Goal: Task Accomplishment & Management: Complete application form

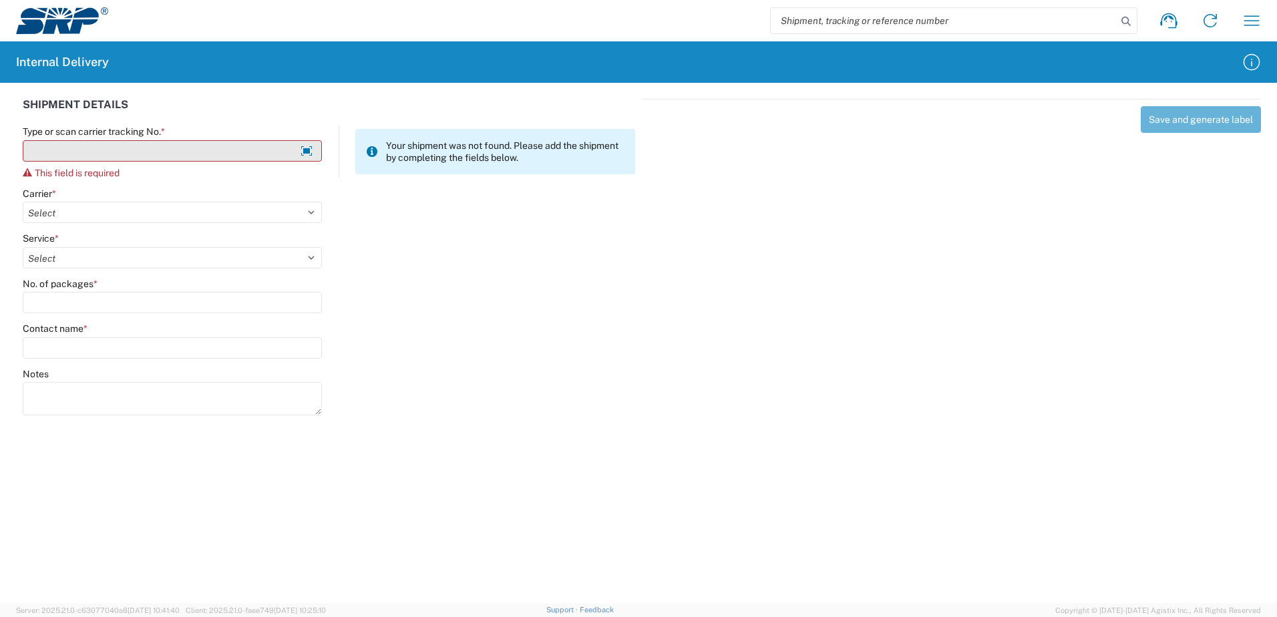
click at [113, 150] on input "Type or scan carrier tracking No. *" at bounding box center [172, 150] width 299 height 21
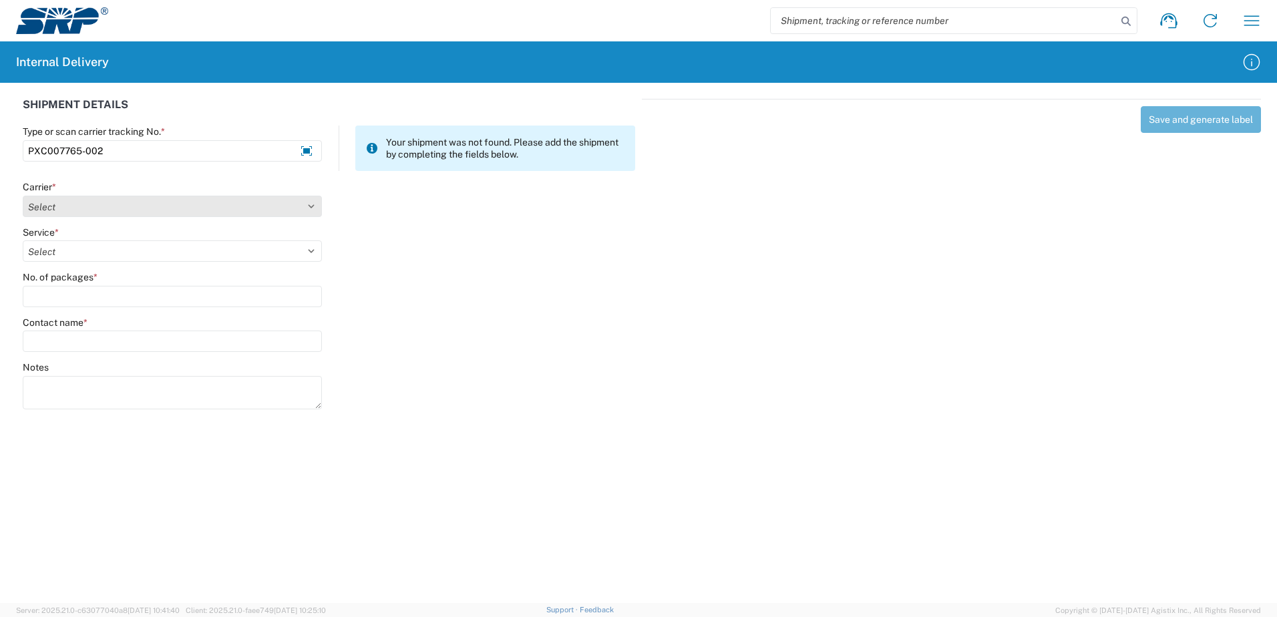
type input "PXC007765-002"
click at [310, 204] on select "Select Amazon Logistics ATI Trucking BC Dimerco Logistics Empire Southwest FedE…" at bounding box center [172, 206] width 299 height 21
select select "18714"
click at [23, 196] on select "Select Amazon Logistics ATI Trucking BC Dimerco Logistics Empire Southwest FedE…" at bounding box center [172, 206] width 299 height 21
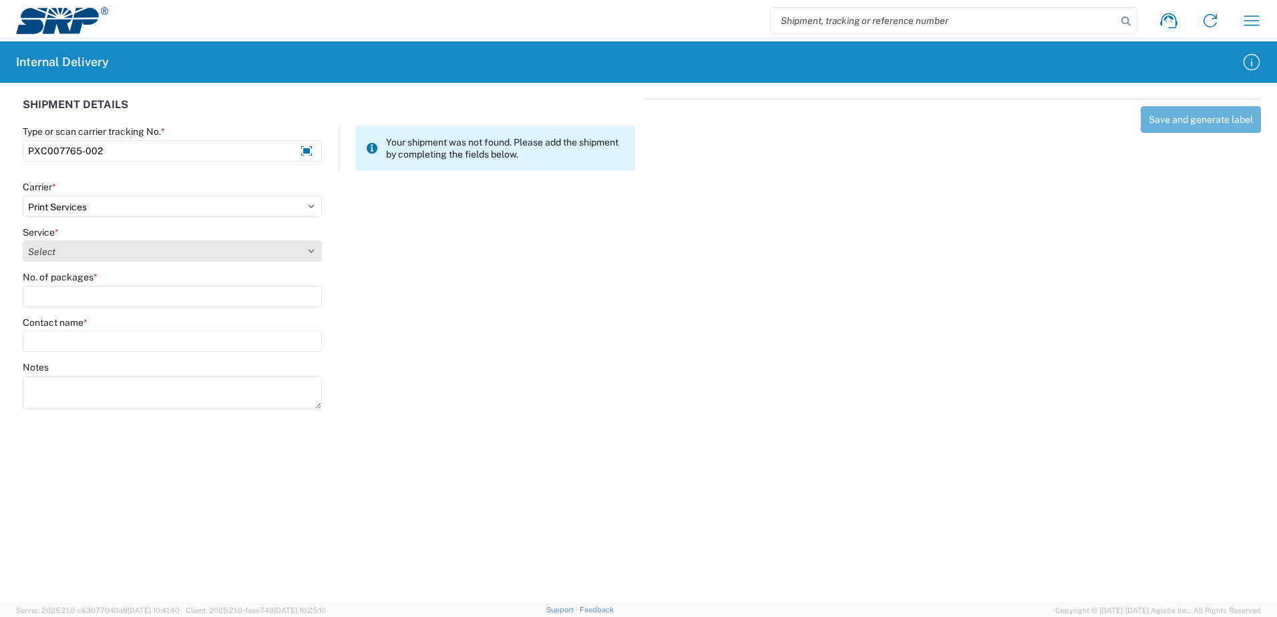
click at [312, 248] on select "Select" at bounding box center [172, 250] width 299 height 21
select select "35764"
click at [23, 240] on select "Select Ground Inter-office" at bounding box center [172, 250] width 299 height 21
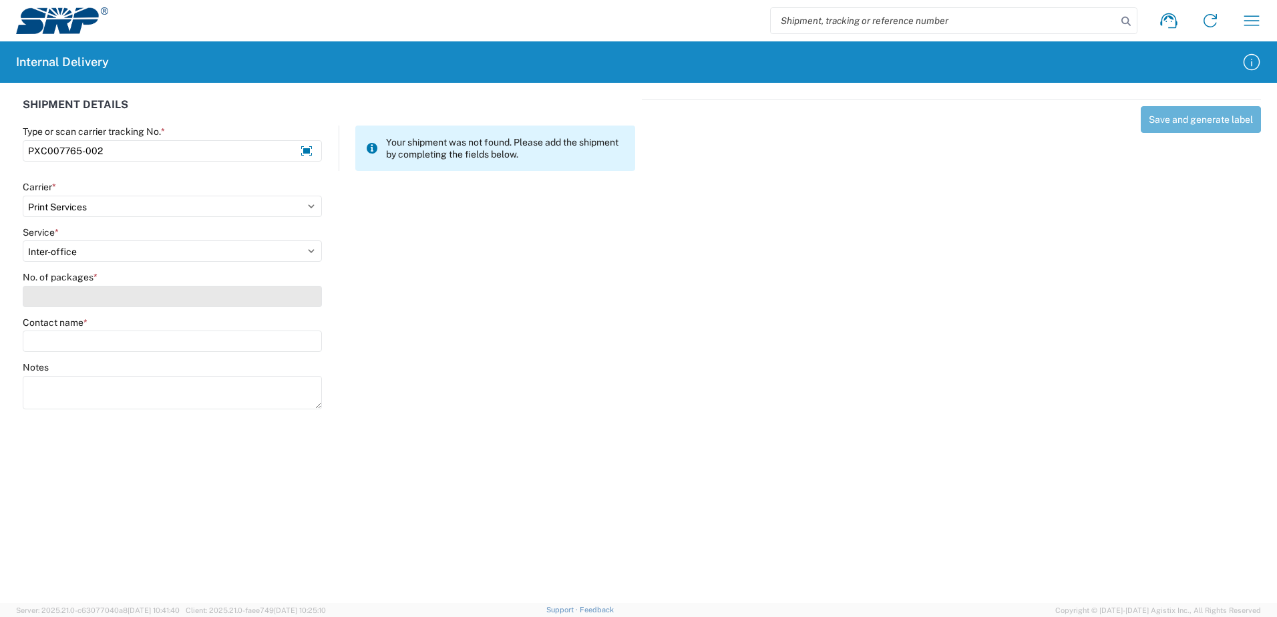
click at [308, 295] on input "No. of packages *" at bounding box center [172, 296] width 299 height 21
type input "2"
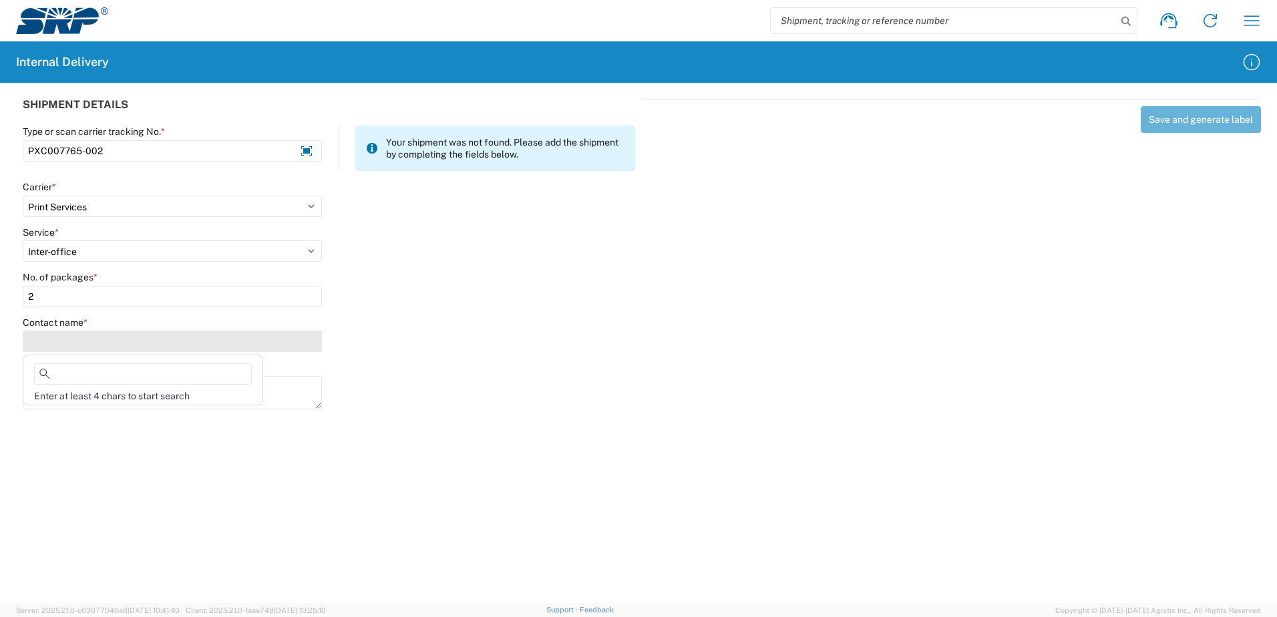
click at [298, 337] on input "Contact name *" at bounding box center [172, 340] width 299 height 21
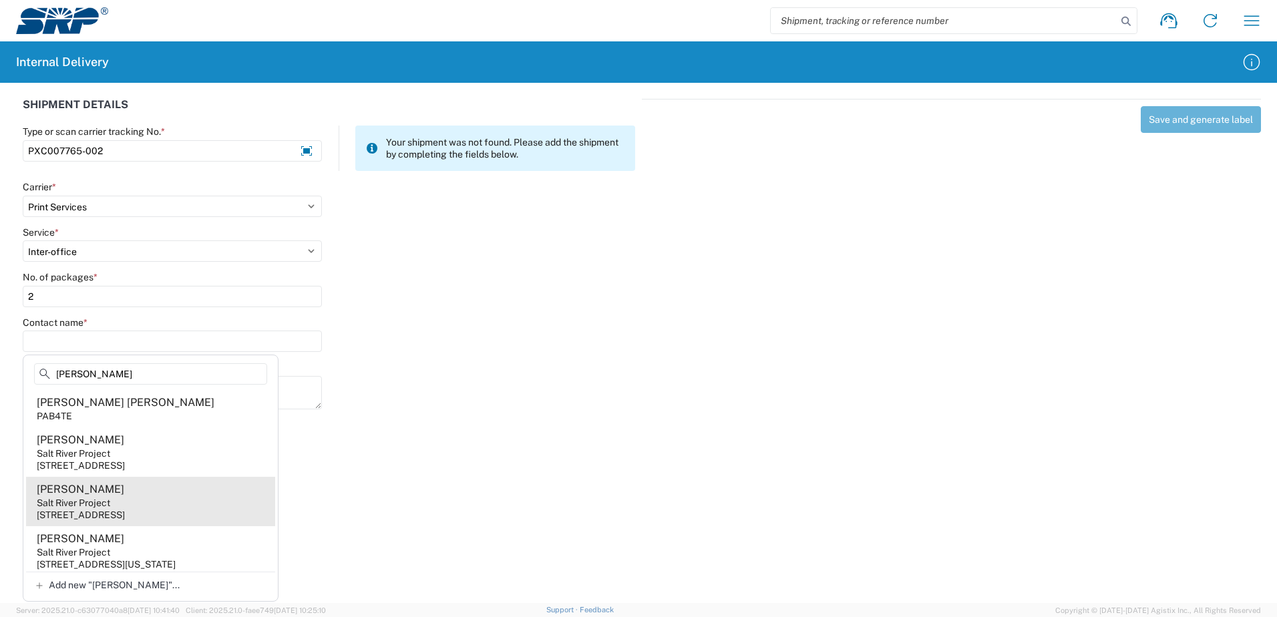
type input "[PERSON_NAME]"
click at [125, 509] on div "[STREET_ADDRESS]" at bounding box center [81, 515] width 88 height 12
type input "[PERSON_NAME]"
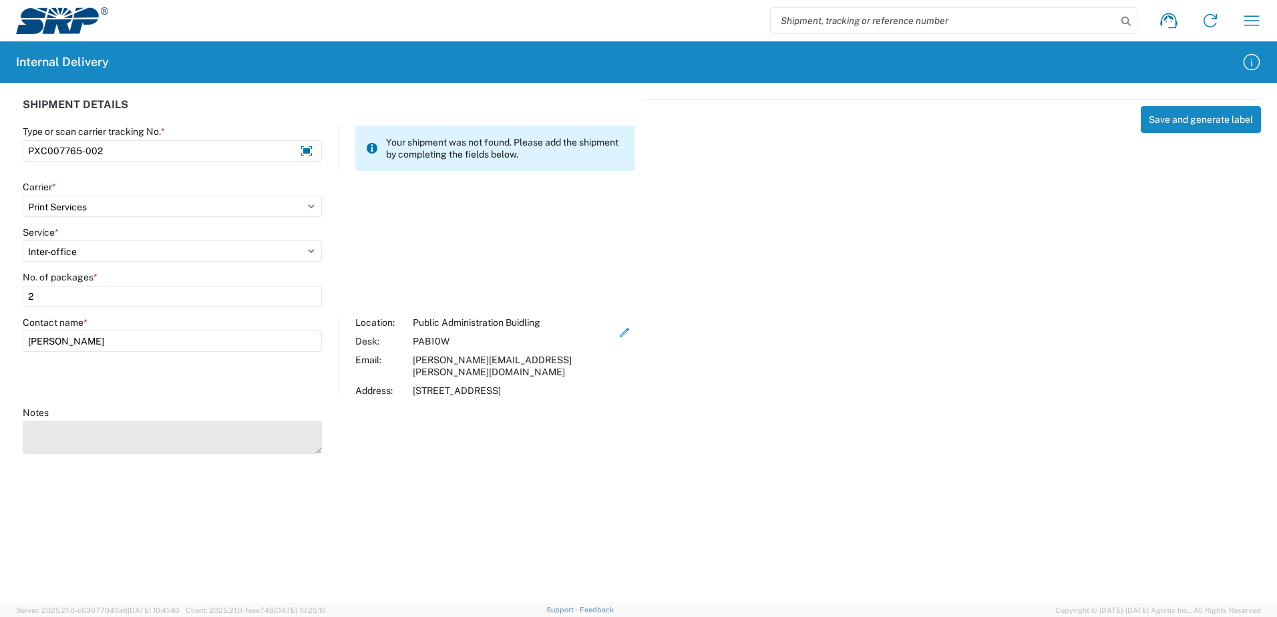
click at [89, 421] on textarea "Notes" at bounding box center [172, 437] width 299 height 33
type textarea "Booklet"
click at [651, 431] on div "Save and generate label" at bounding box center [951, 274] width 619 height 351
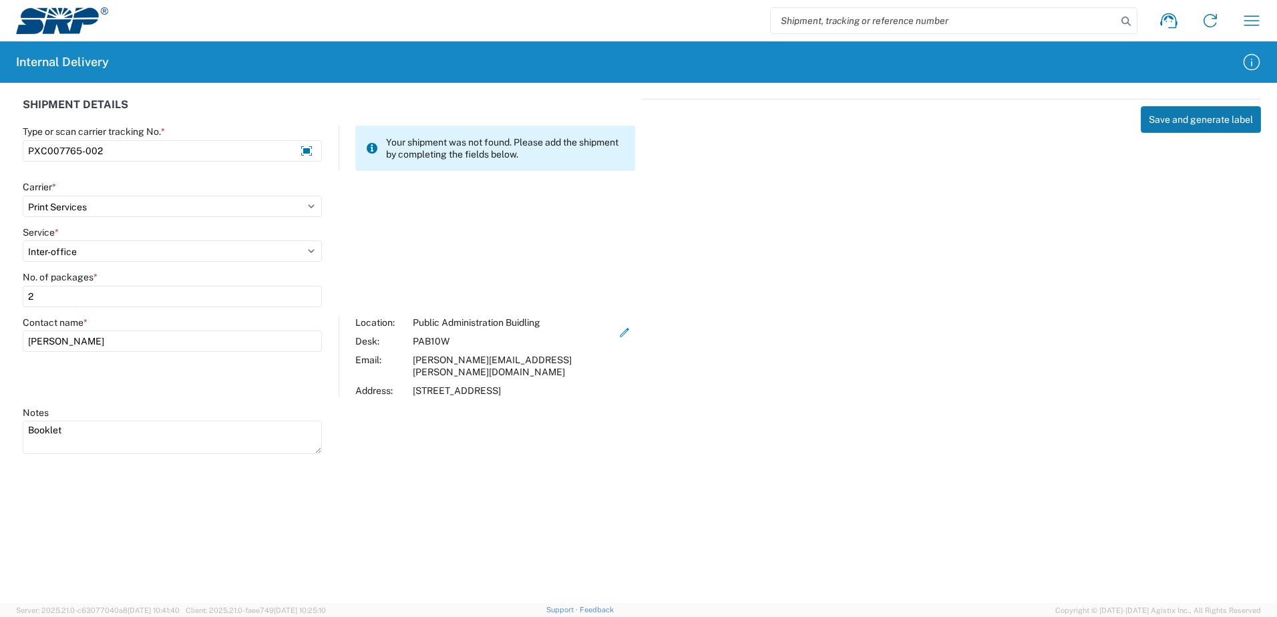
click at [1201, 118] on button "Save and generate label" at bounding box center [1200, 119] width 120 height 27
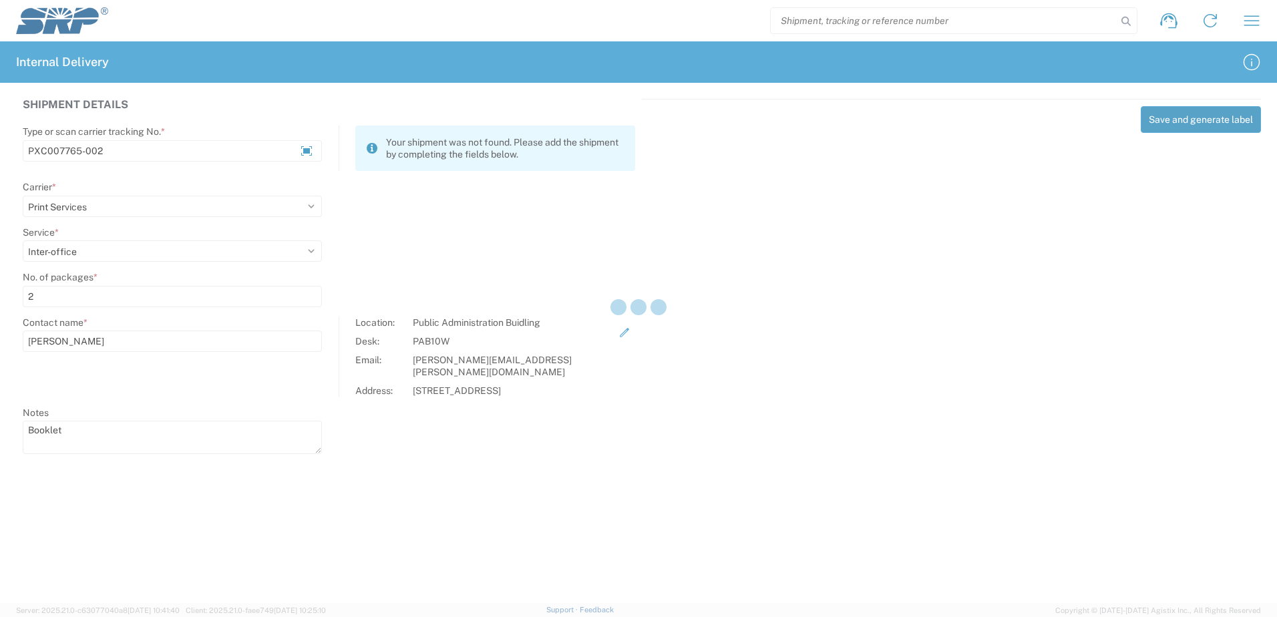
select select
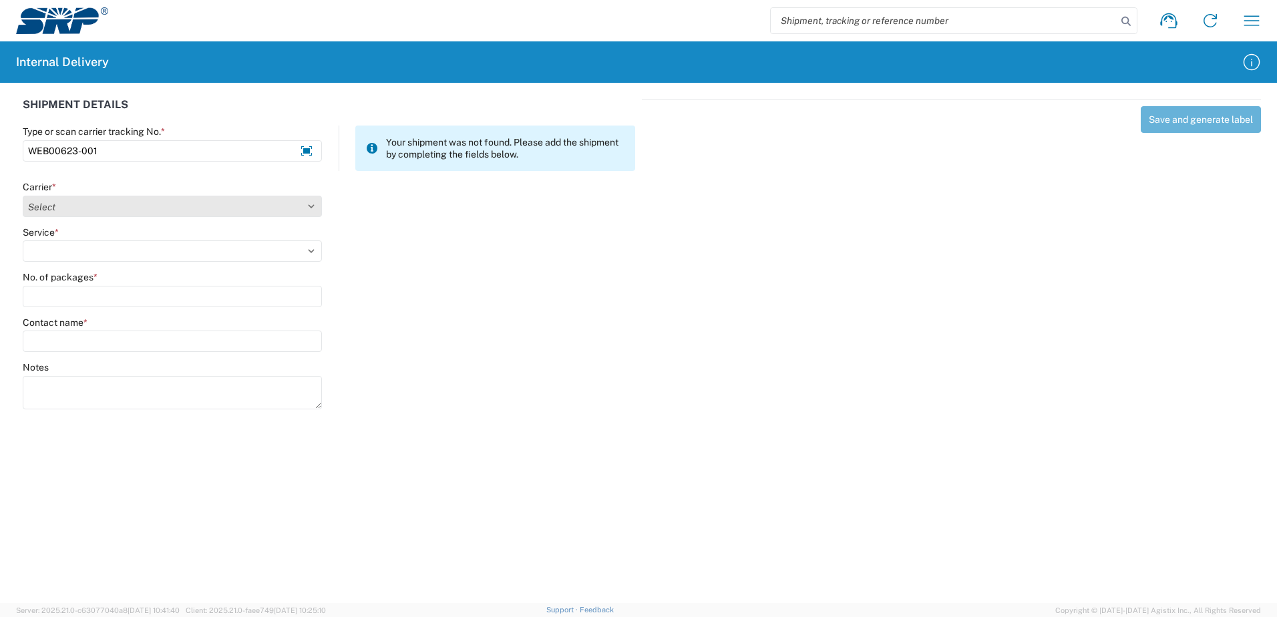
type input "WEB00623-001"
click at [309, 204] on select "Select Amazon Logistics ATI Trucking BC Dimerco Logistics Empire Southwest FedE…" at bounding box center [172, 206] width 299 height 21
select select "18714"
click at [23, 196] on select "Select Amazon Logistics ATI Trucking BC Dimerco Logistics Empire Southwest FedE…" at bounding box center [172, 206] width 299 height 21
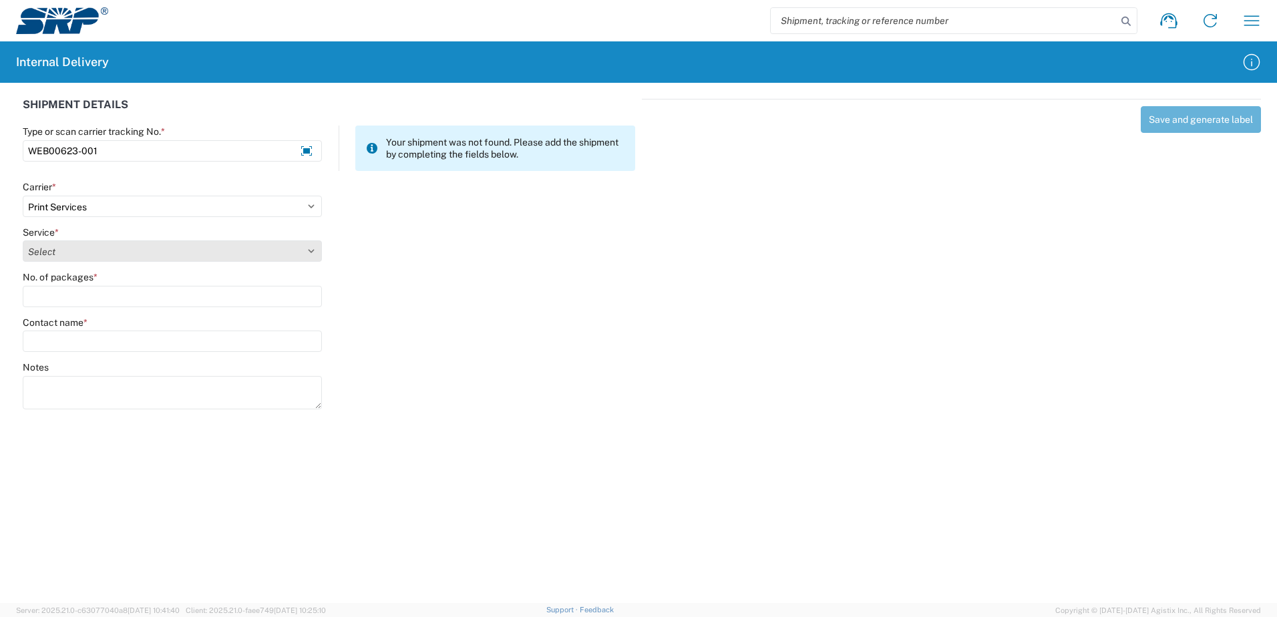
click at [310, 252] on select "Select Ground Inter-office" at bounding box center [172, 250] width 299 height 21
select select "35764"
click at [23, 240] on select "Select Ground Inter-office" at bounding box center [172, 250] width 299 height 21
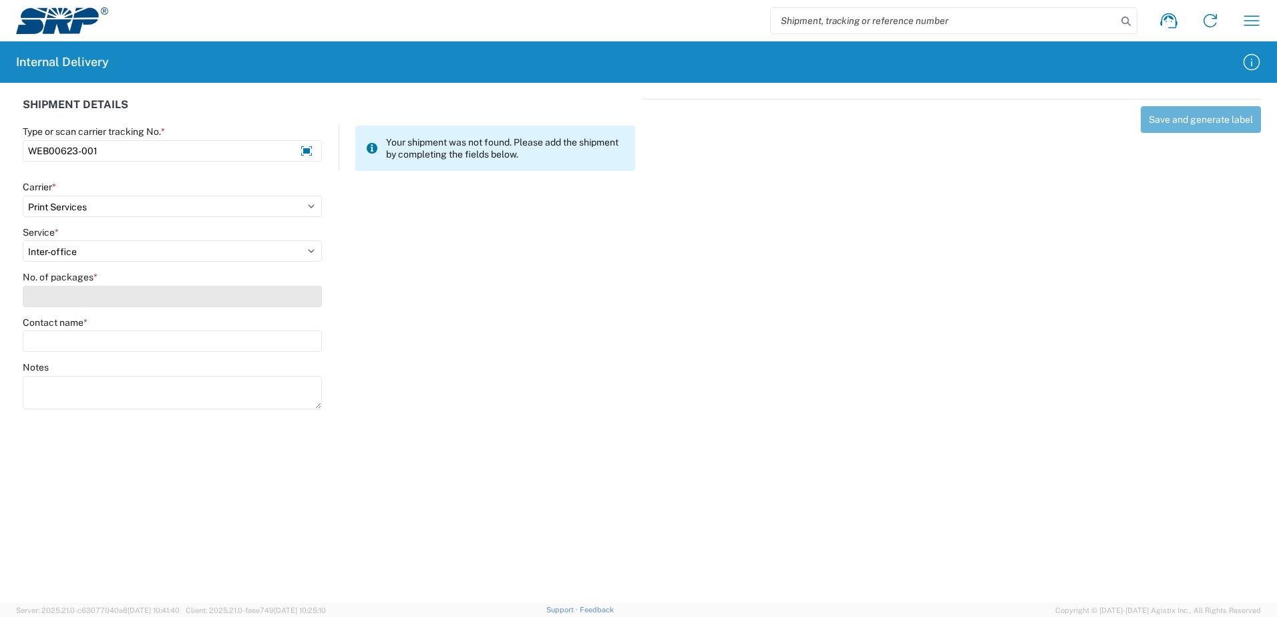
click at [305, 302] on input "No. of packages *" at bounding box center [172, 296] width 299 height 21
type input "1"
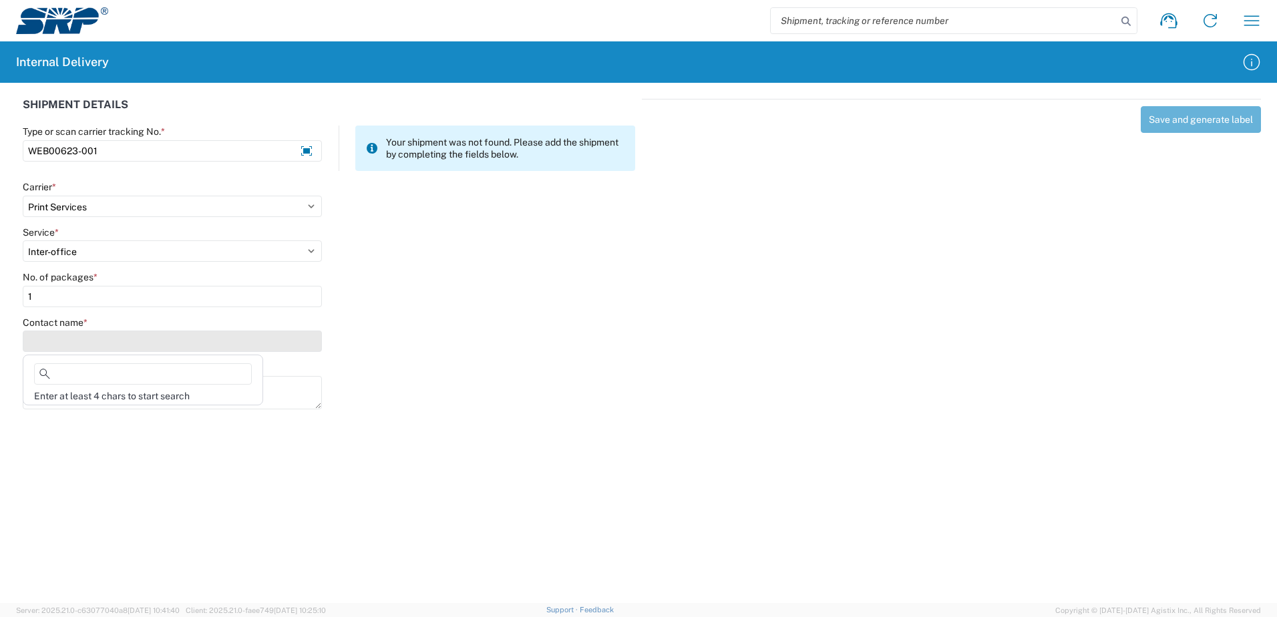
click at [302, 343] on input "Contact name *" at bounding box center [172, 340] width 299 height 21
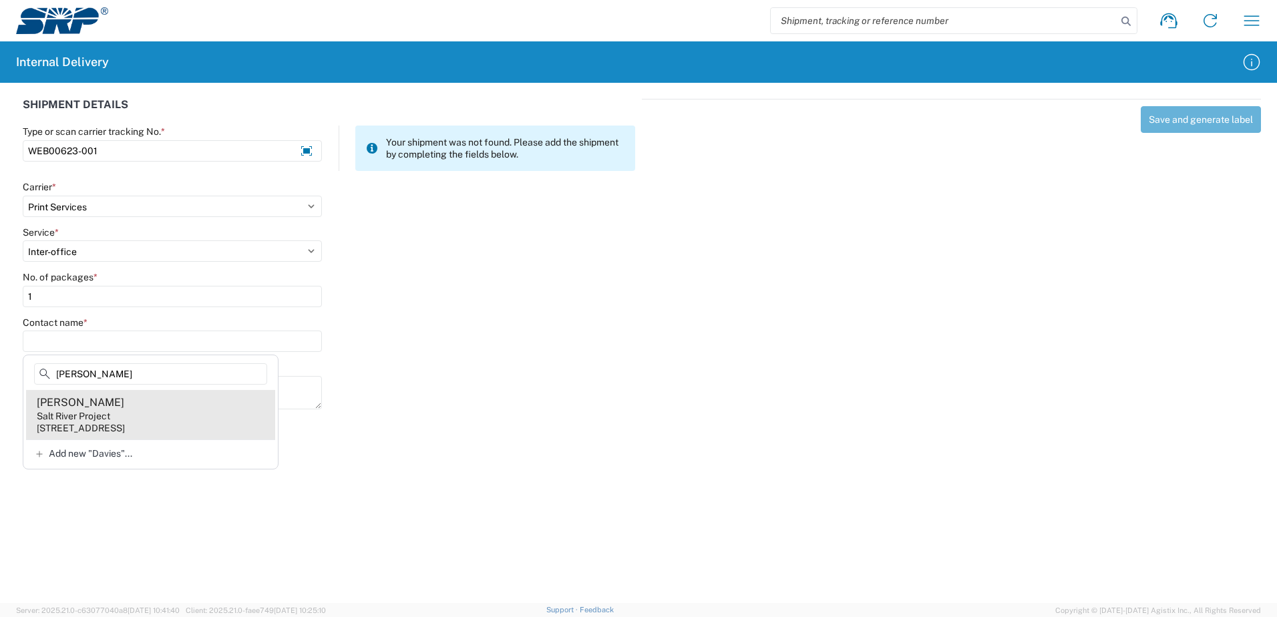
type input "Davies"
click at [134, 417] on agx-address-suggestion-item "Rebecca Davies Salt River Project 7050 E University Dr, EVS113, Mesa, AZ, 85207…" at bounding box center [150, 414] width 249 height 49
type input "Rebecca Davies"
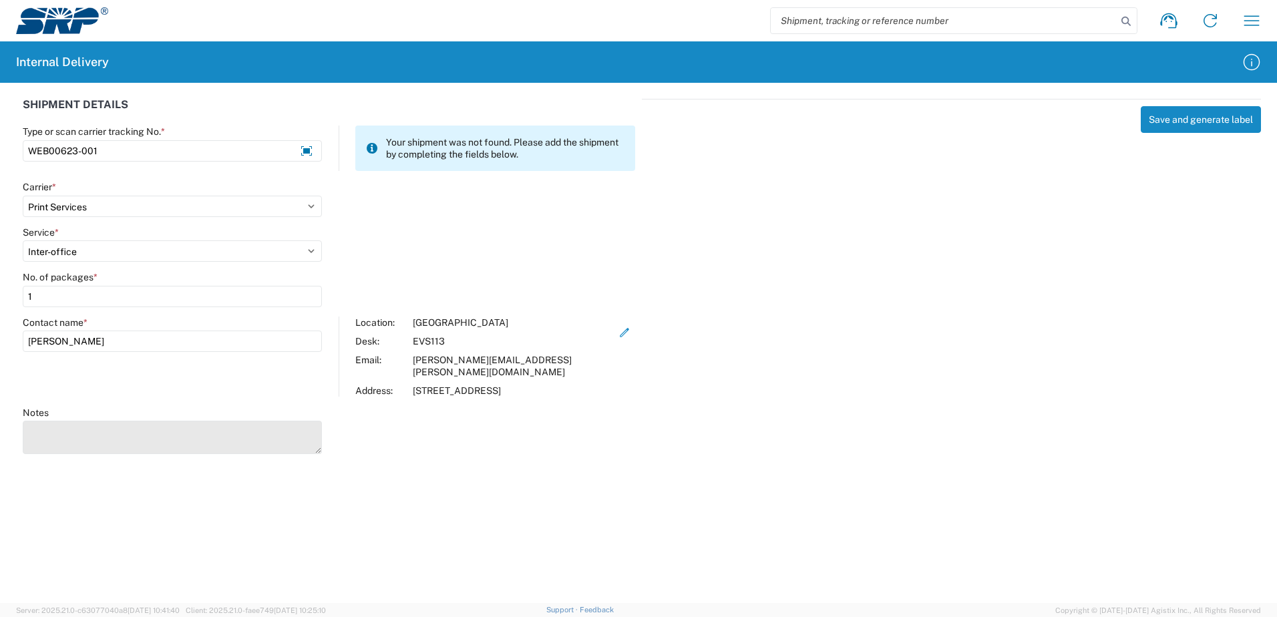
click at [131, 423] on textarea "Notes" at bounding box center [172, 437] width 299 height 33
type textarea "Incident Accident Reporting Card"
click at [443, 555] on agx-forms-host "Shipment request Shipment tracking Internal delivery Transit update My profile …" at bounding box center [638, 308] width 1277 height 617
click at [1181, 116] on button "Save and generate label" at bounding box center [1200, 119] width 120 height 27
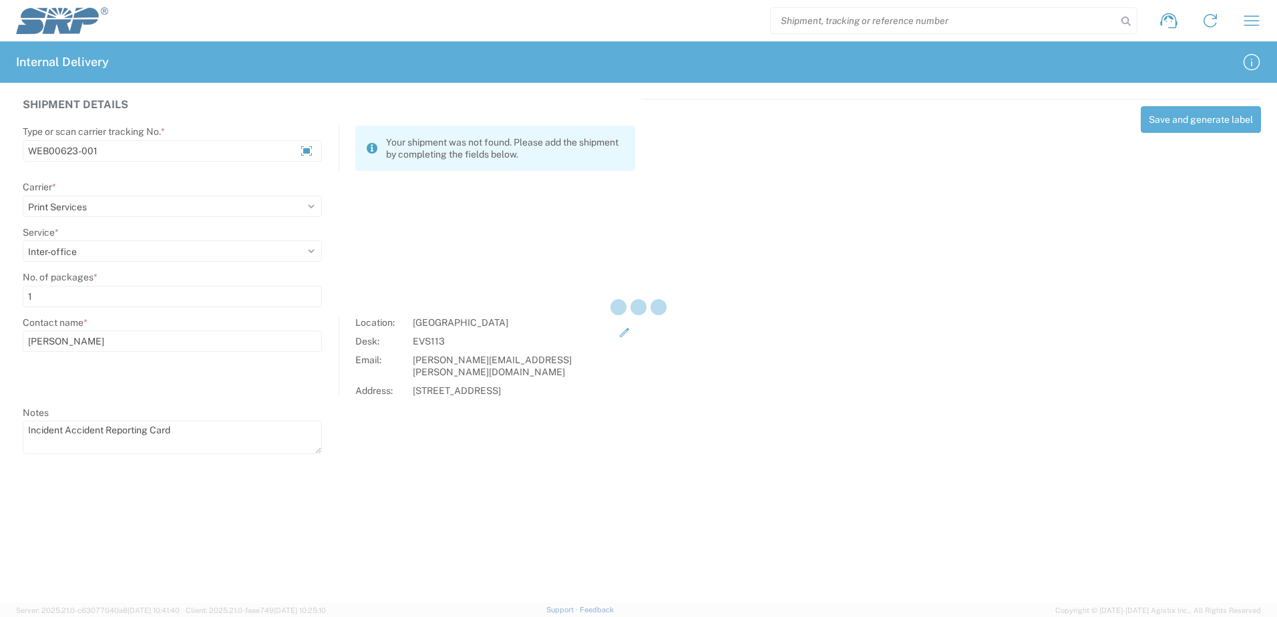
select select
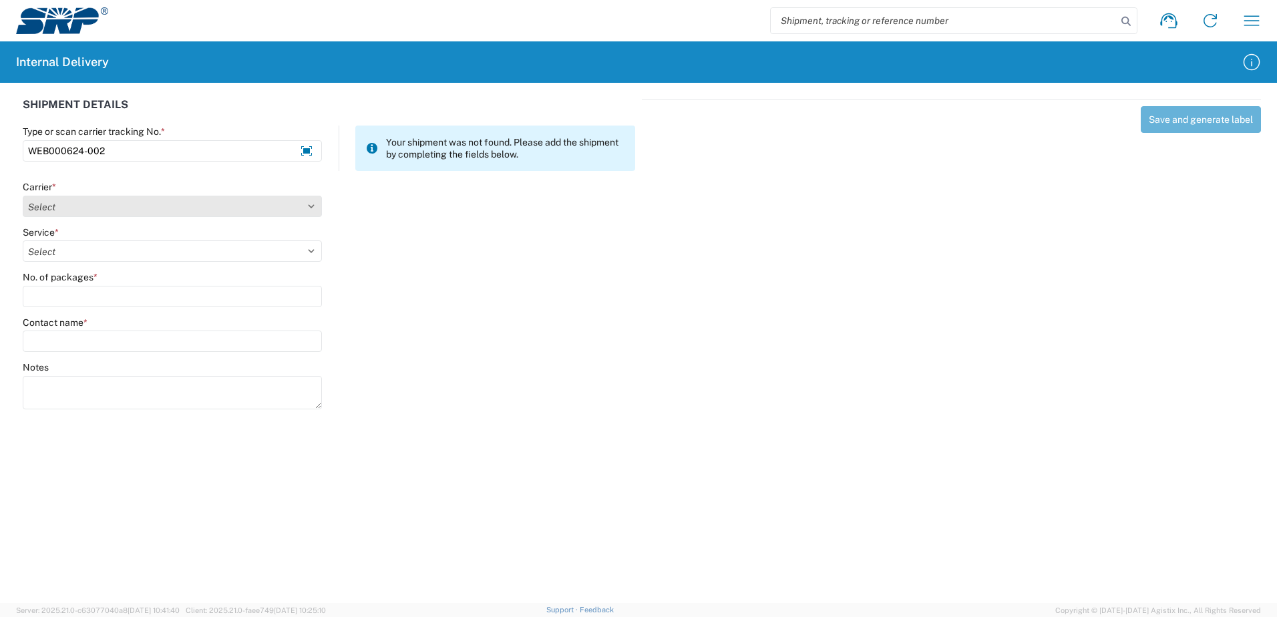
type input "WEB000624-002"
click at [310, 206] on select "Select Amazon Logistics ATI Trucking BC Dimerco Logistics Empire Southwest FedE…" at bounding box center [172, 206] width 299 height 21
select select "18714"
click at [23, 196] on select "Select Amazon Logistics ATI Trucking BC Dimerco Logistics Empire Southwest FedE…" at bounding box center [172, 206] width 299 height 21
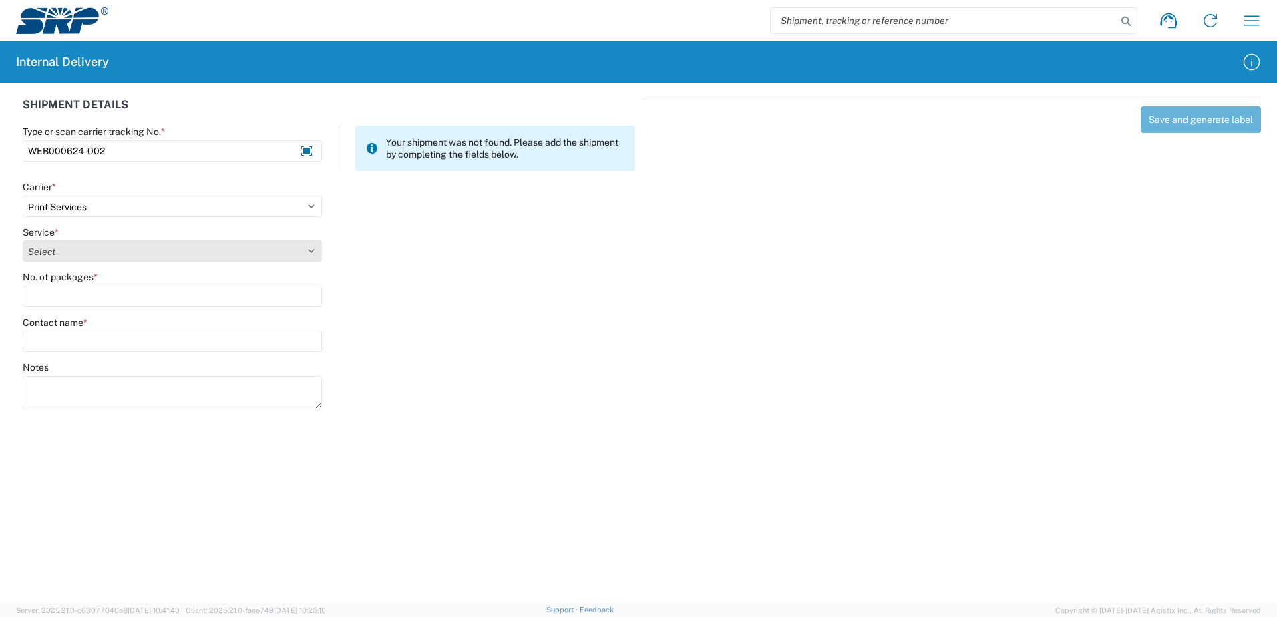
click at [310, 250] on select "Select" at bounding box center [172, 250] width 299 height 21
select select "35764"
click at [23, 240] on select "Select Ground Inter-office" at bounding box center [172, 250] width 299 height 21
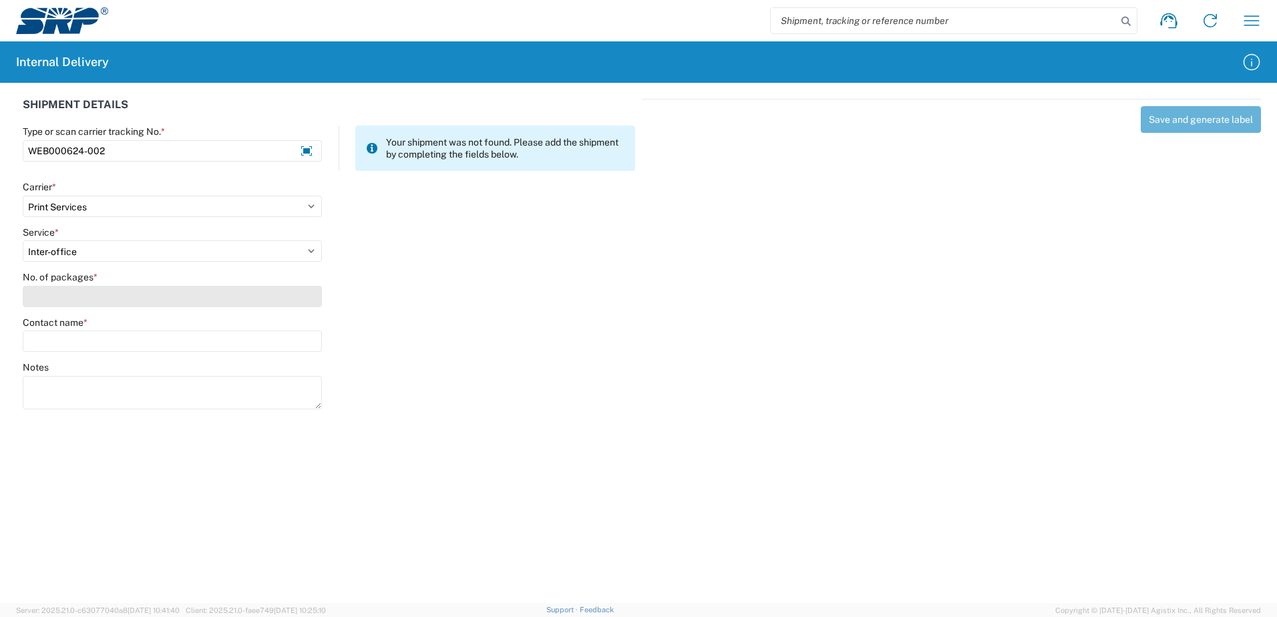
click at [306, 299] on input "No. of packages *" at bounding box center [172, 296] width 299 height 21
type input "1"
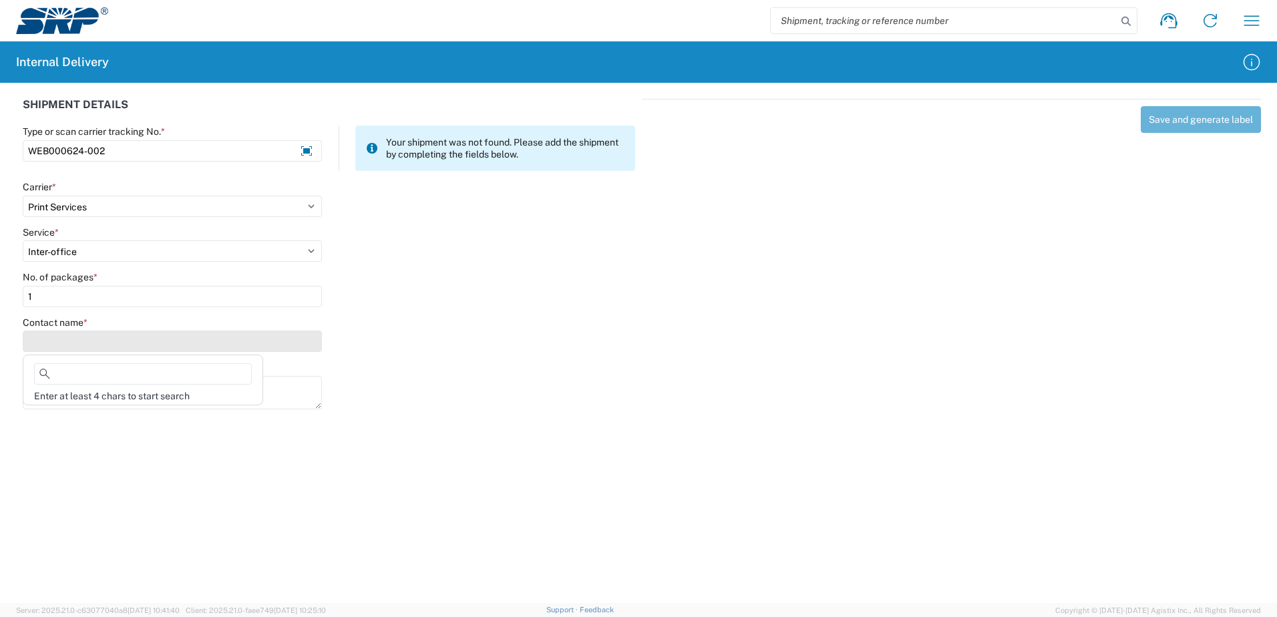
click at [304, 338] on input "Contact name *" at bounding box center [172, 340] width 299 height 21
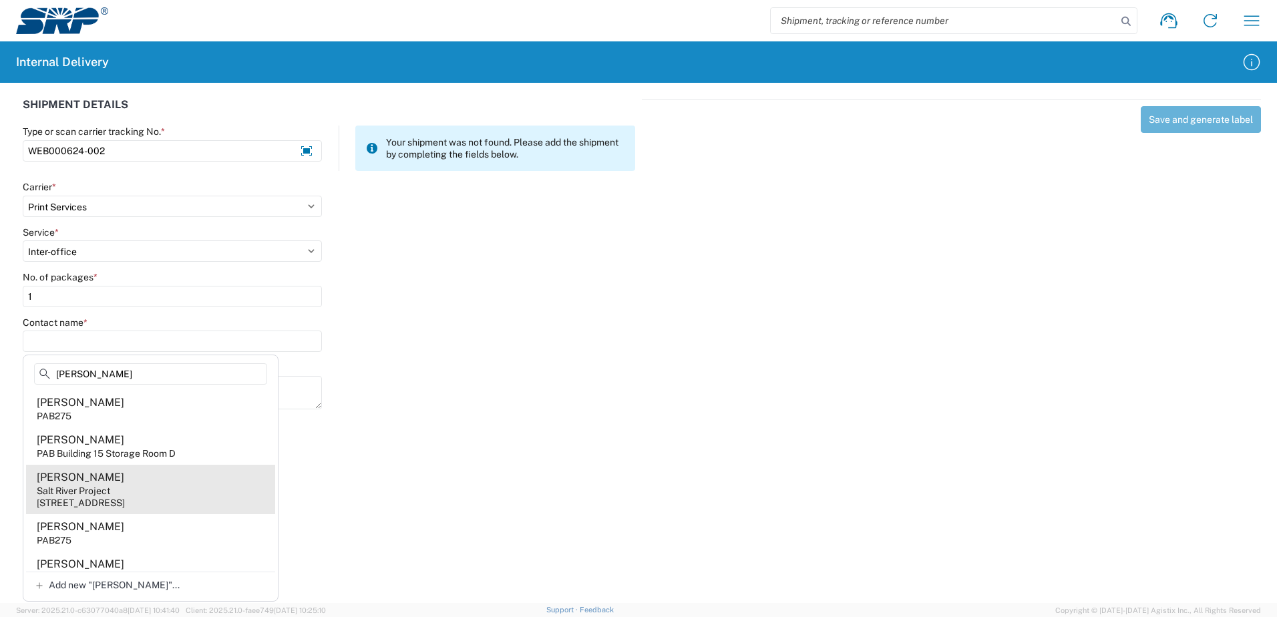
type input "Olaya"
click at [146, 493] on agx-address-suggestion-item "Danielle Olaya Salt River Project 1500 N Mill Ave, PAB275, Tempe, AZ, 85281, US" at bounding box center [150, 489] width 249 height 49
type input "Danielle Olaya"
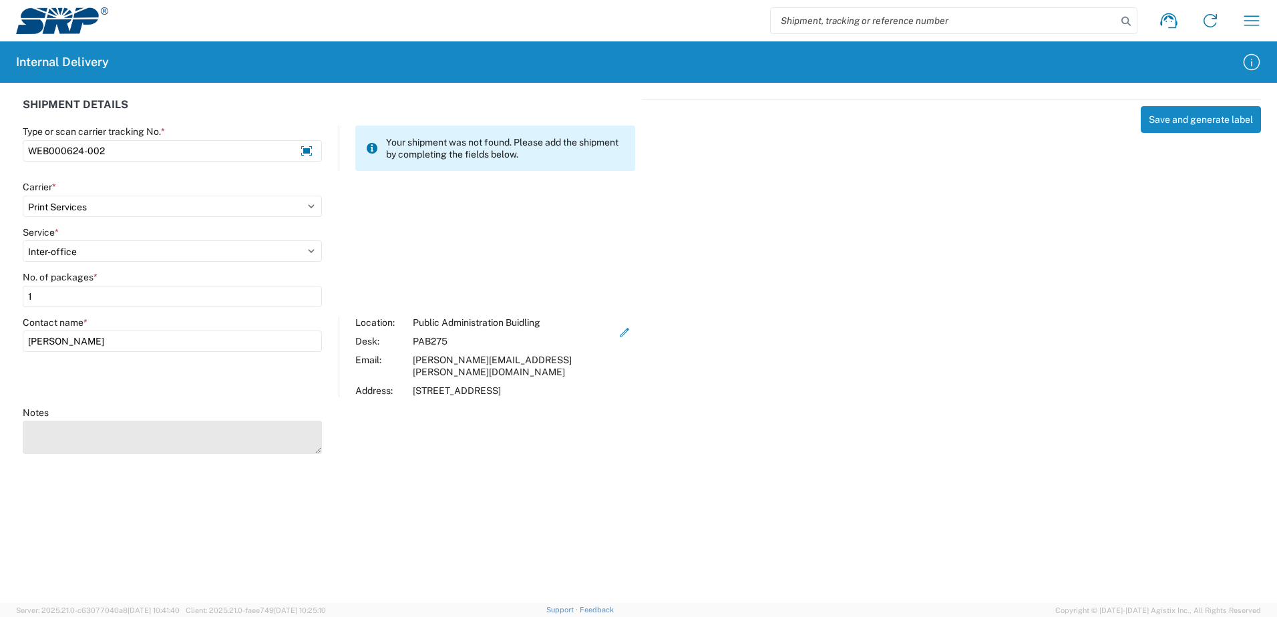
click at [156, 430] on textarea "Notes" at bounding box center [172, 437] width 299 height 33
type textarea "Medical Application (Spanish)"
click at [513, 495] on agx-forms-host "Shipment request Shipment tracking Internal delivery Transit update My profile …" at bounding box center [638, 308] width 1277 height 617
click at [1186, 117] on button "Save and generate label" at bounding box center [1200, 119] width 120 height 27
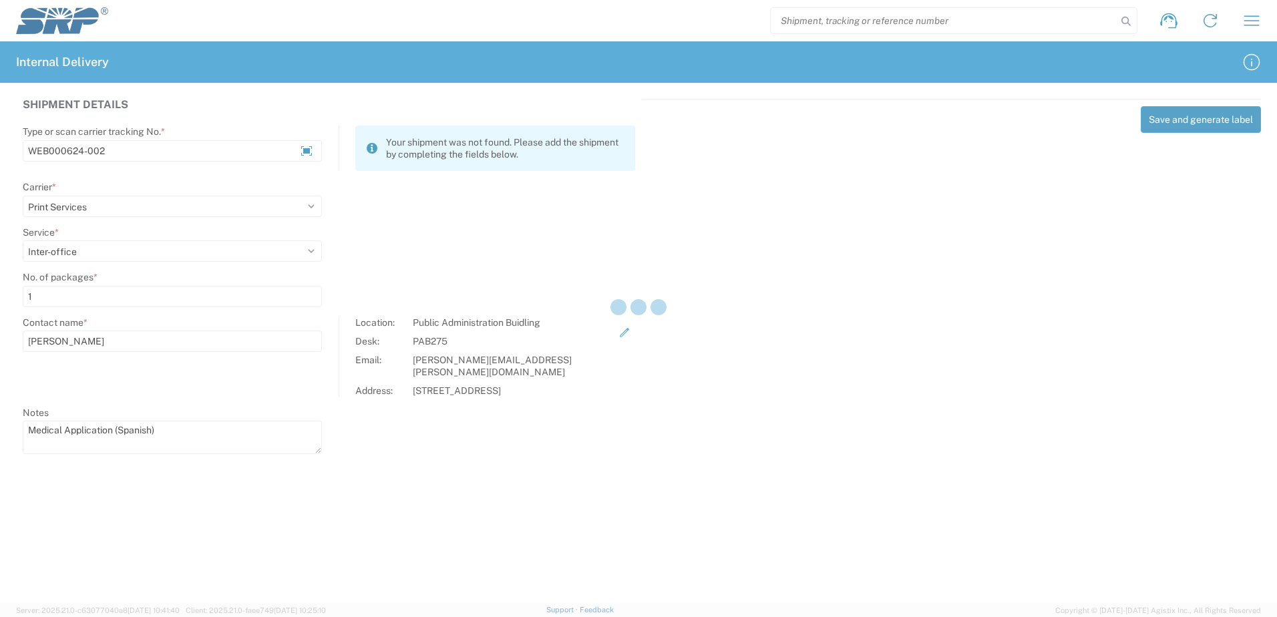
select select
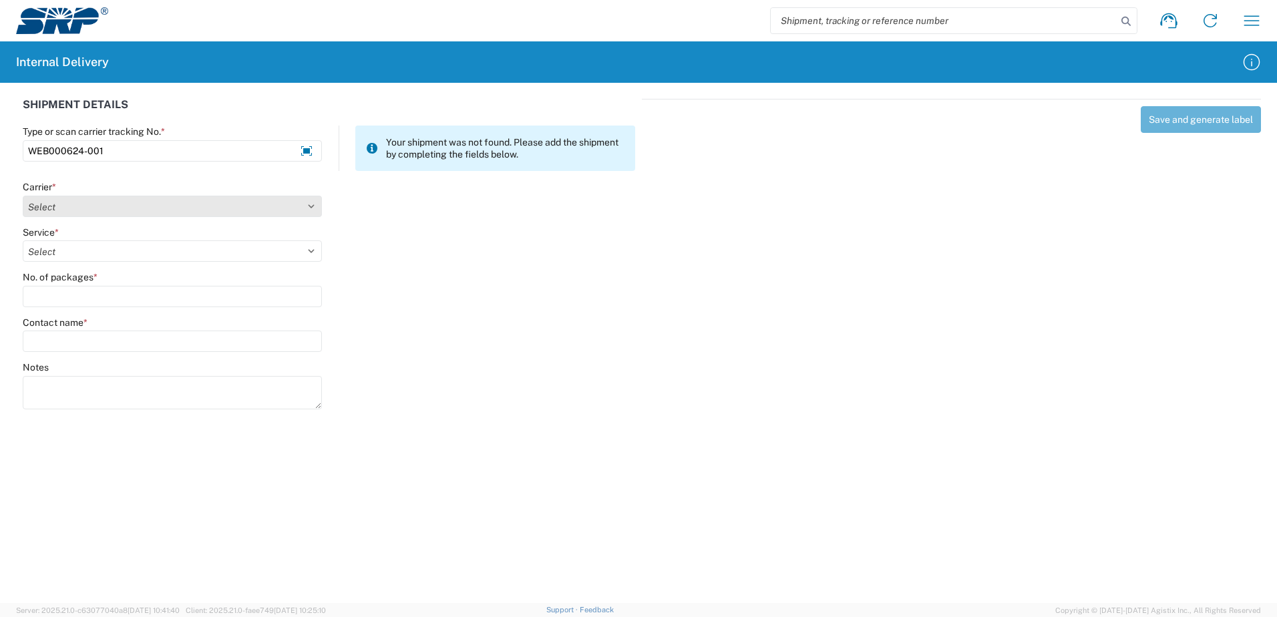
type input "WEB000624-001"
click at [310, 206] on select "Select Amazon Logistics ATI Trucking BC Dimerco Logistics Empire Southwest FedE…" at bounding box center [172, 206] width 299 height 21
select select "18714"
click at [23, 196] on select "Select Amazon Logistics ATI Trucking BC Dimerco Logistics Empire Southwest FedE…" at bounding box center [172, 206] width 299 height 21
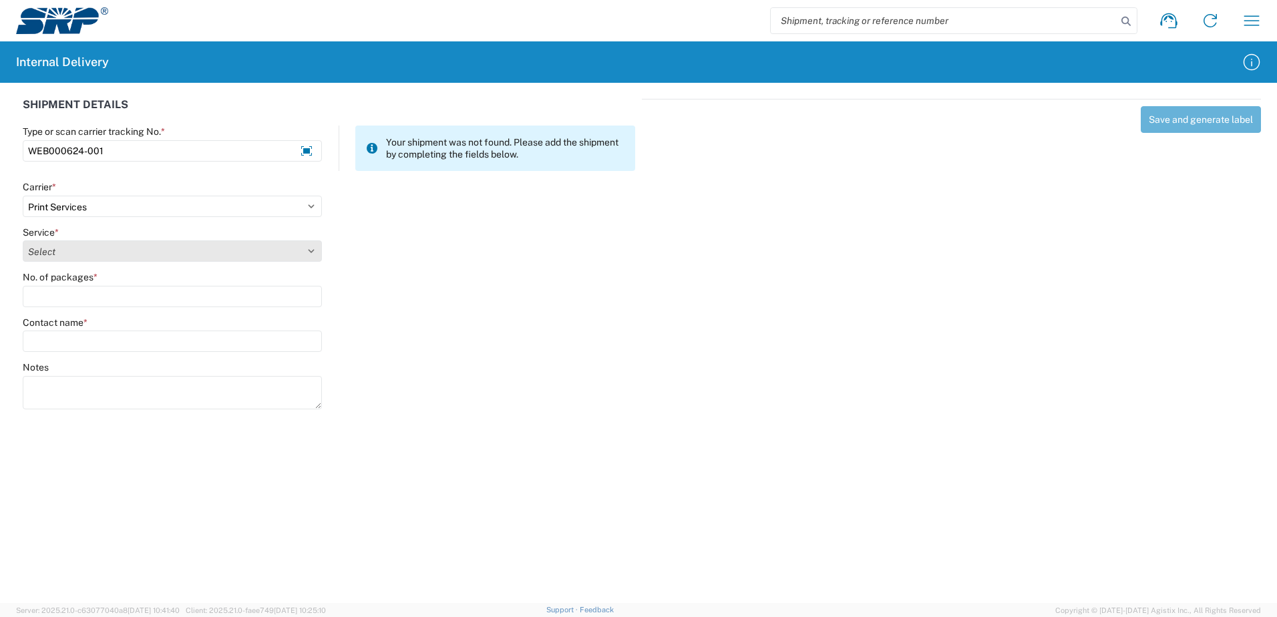
click at [309, 252] on select "Select Ground Inter-office" at bounding box center [172, 250] width 299 height 21
select select "35764"
click at [23, 240] on select "Select Ground Inter-office" at bounding box center [172, 250] width 299 height 21
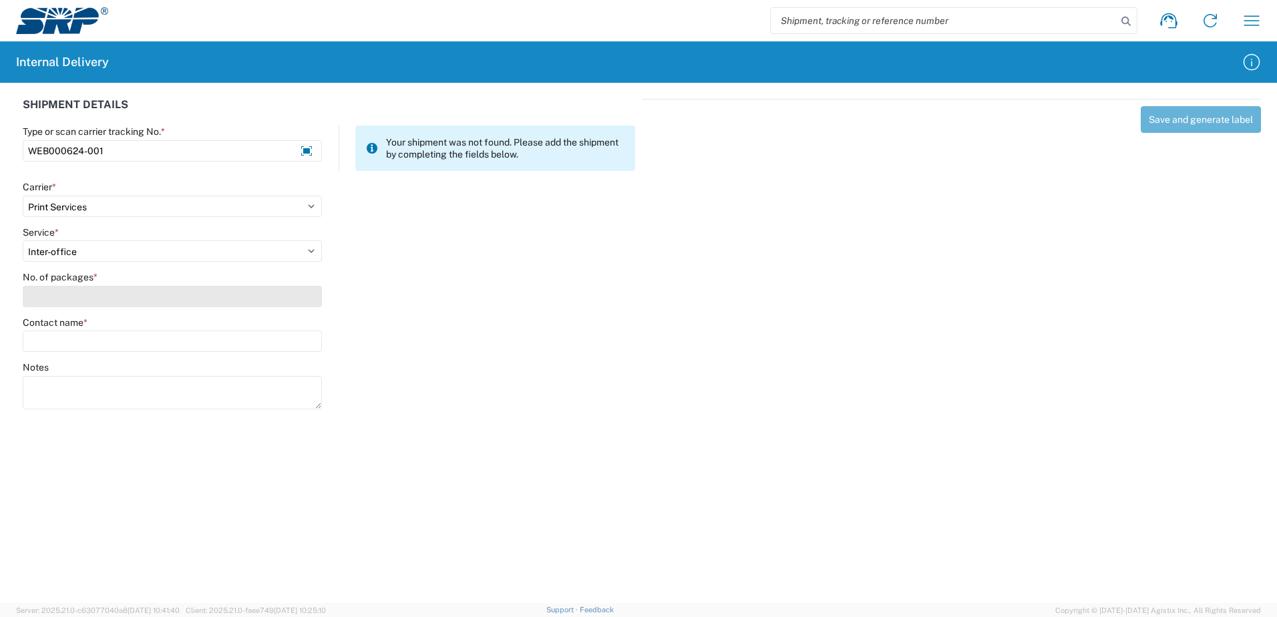
click at [299, 294] on input "No. of packages *" at bounding box center [172, 296] width 299 height 21
type input "1"
click at [304, 338] on input "Contact name *" at bounding box center [172, 340] width 299 height 21
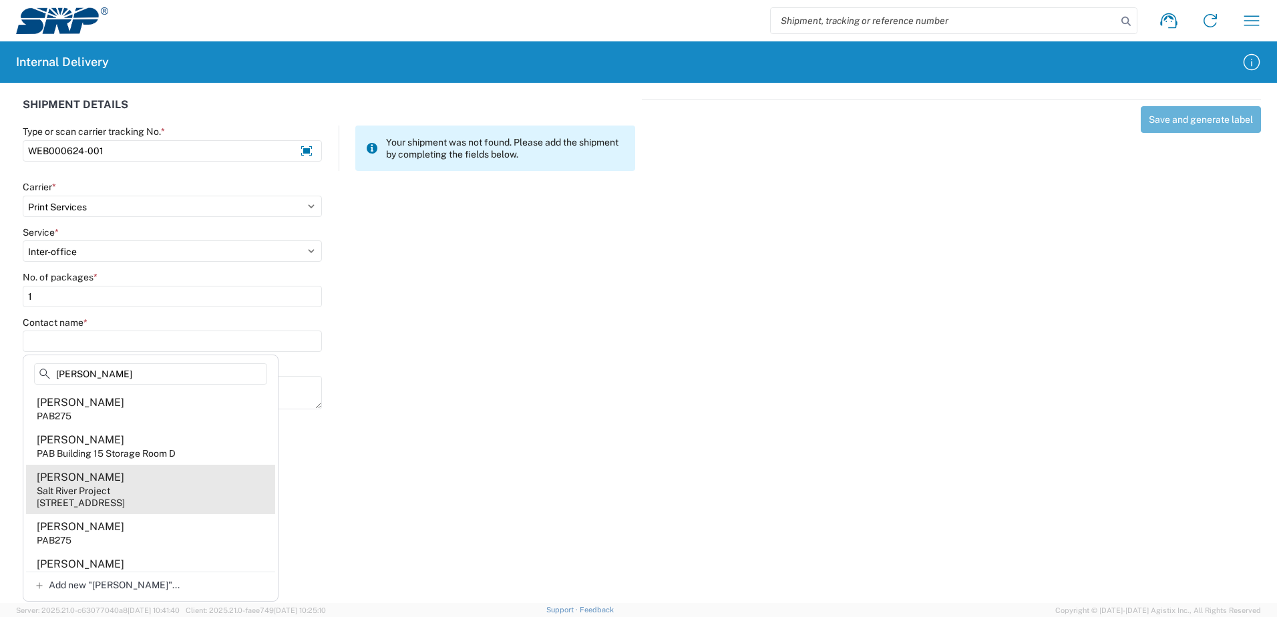
type input "Olaya"
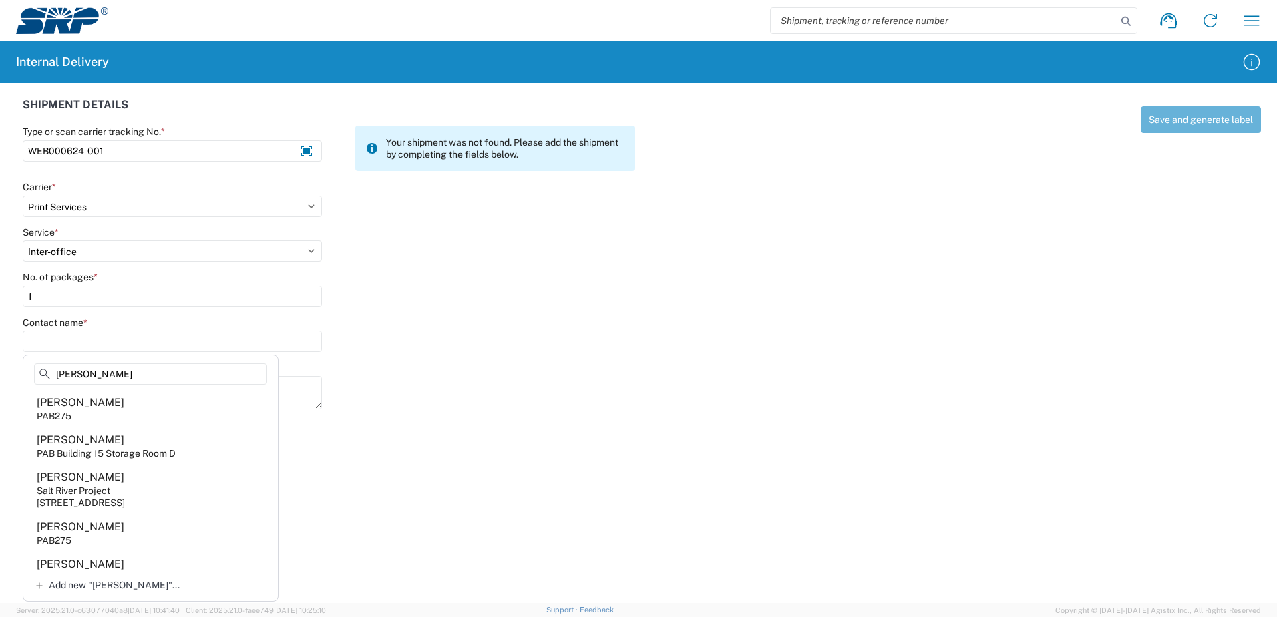
click at [121, 481] on agx-address-suggestion-item "Danielle Olaya Salt River Project 1500 N Mill Ave, PAB275, Tempe, AZ, 85281, US" at bounding box center [150, 489] width 249 height 49
type input "Danielle Olaya"
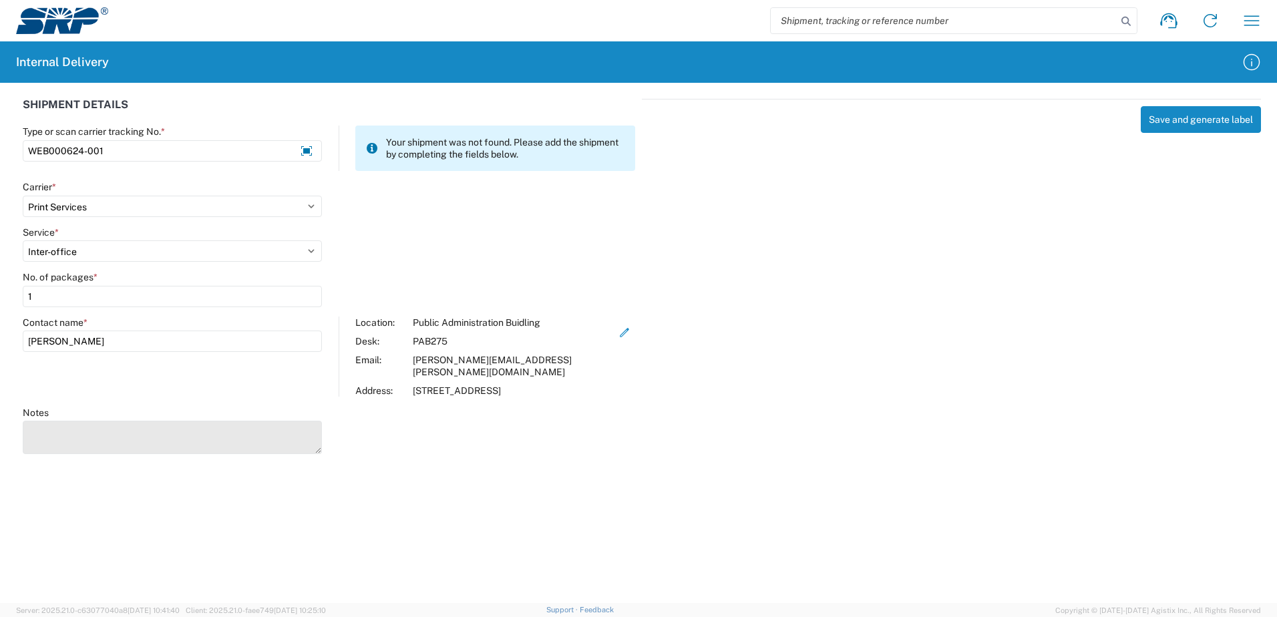
click at [97, 421] on textarea "Notes" at bounding box center [172, 437] width 299 height 33
type textarea "Medical Application (English)"
click at [767, 528] on agx-forms-host "Shipment request Shipment tracking Internal delivery Transit update My profile …" at bounding box center [638, 308] width 1277 height 617
click at [1187, 120] on button "Save and generate label" at bounding box center [1200, 119] width 120 height 27
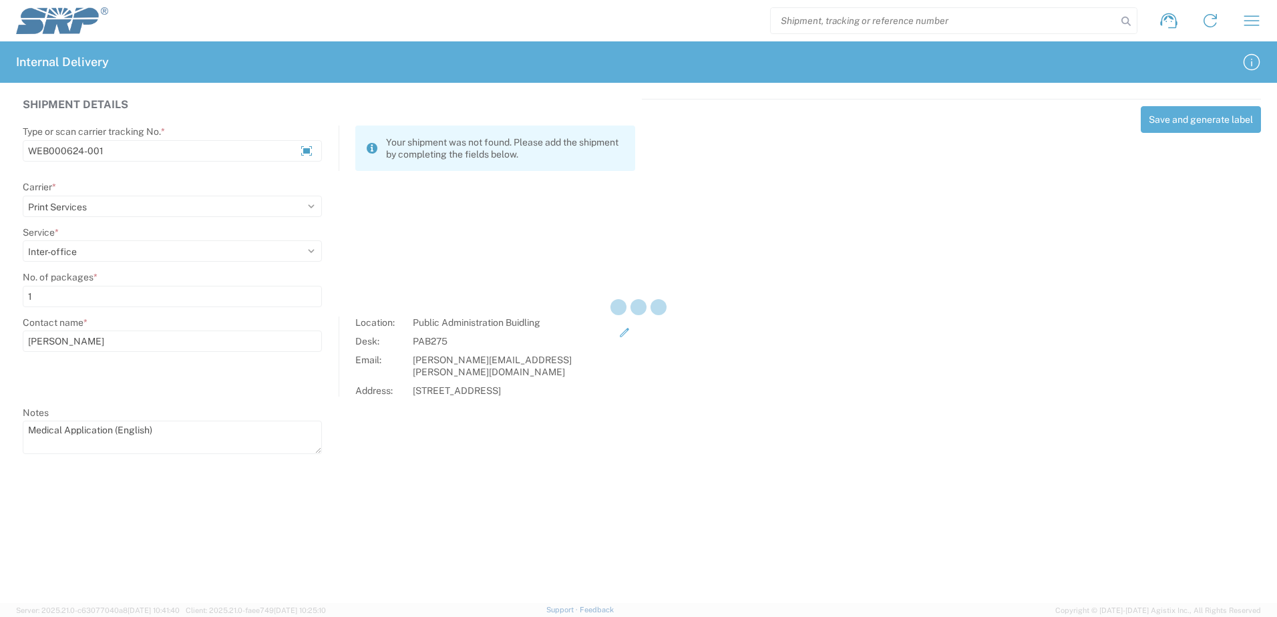
select select
